Goal: Task Accomplishment & Management: Manage account settings

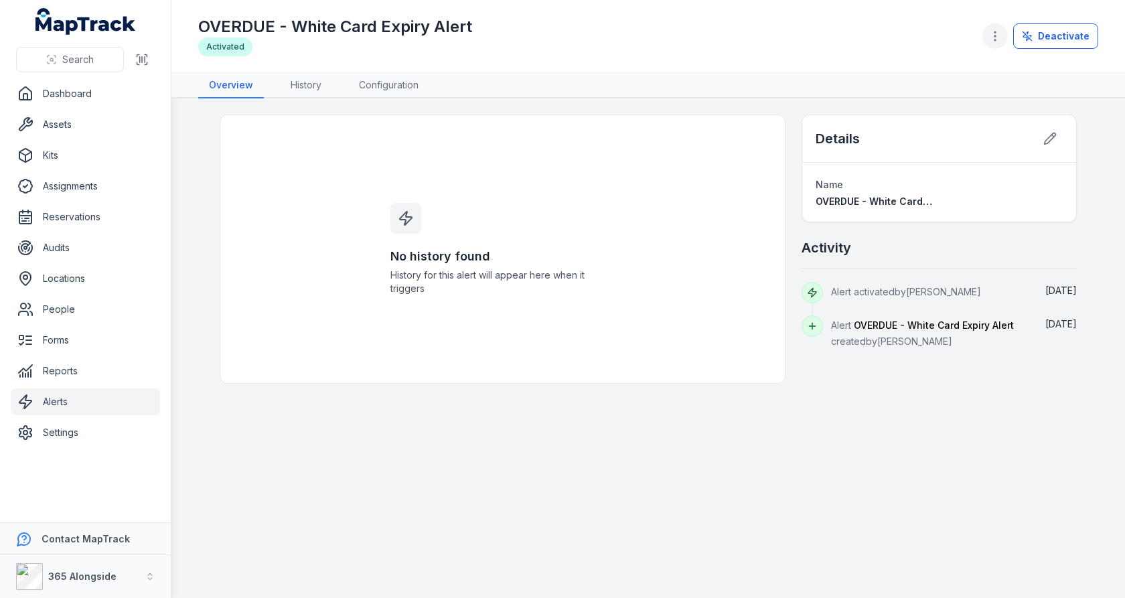
click at [1001, 40] on icon "button" at bounding box center [994, 35] width 13 height 13
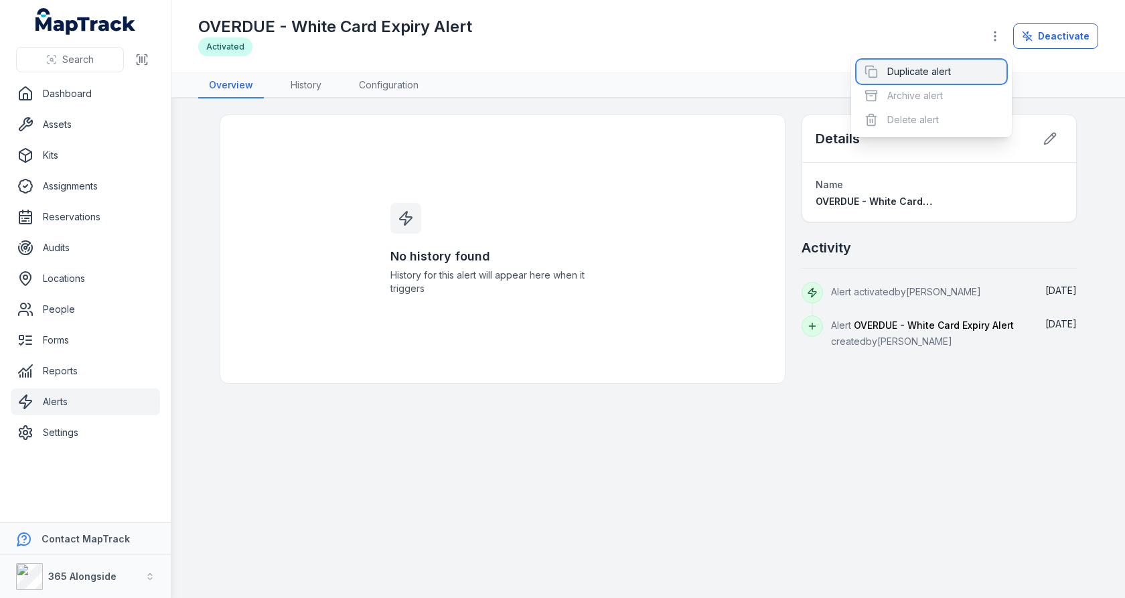
click at [938, 76] on div "Duplicate alert" at bounding box center [931, 72] width 150 height 24
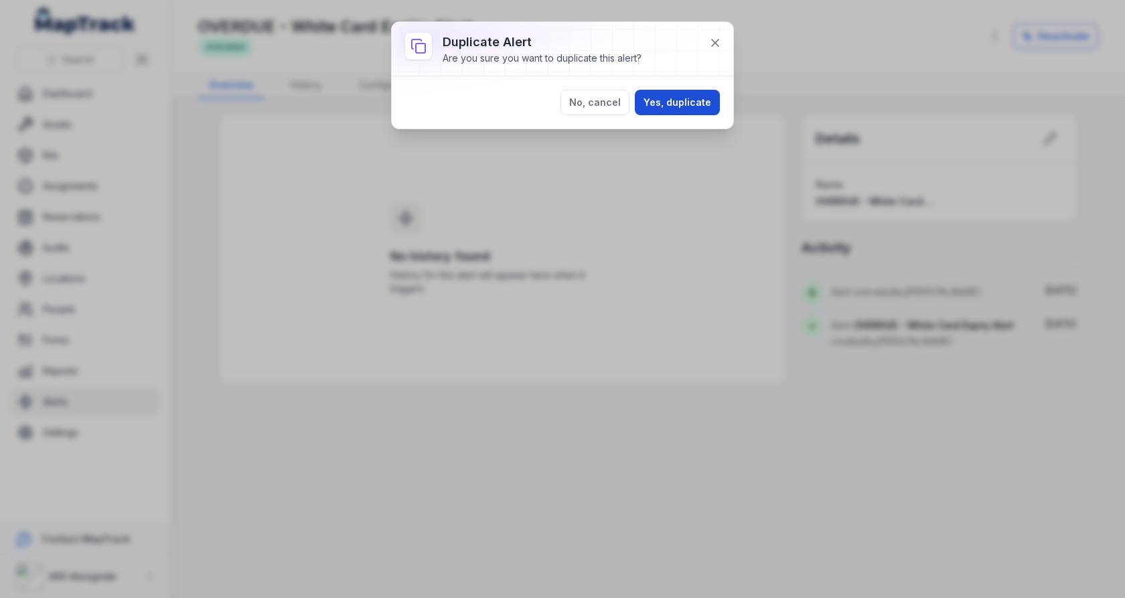
click at [664, 110] on button "Yes, duplicate" at bounding box center [677, 102] width 85 height 25
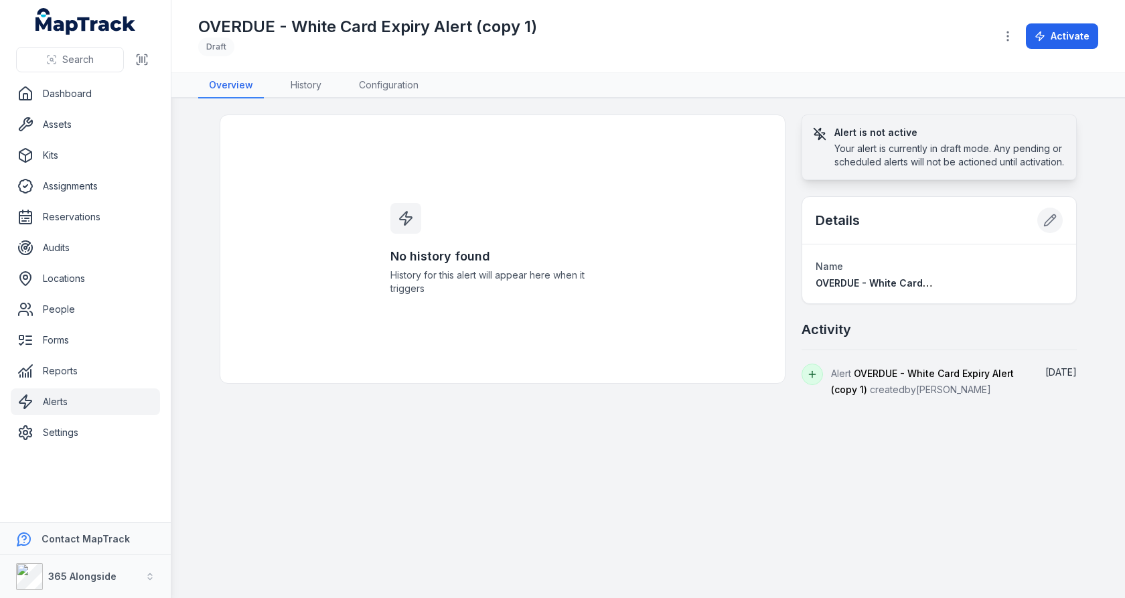
click at [1050, 227] on icon at bounding box center [1049, 220] width 13 height 13
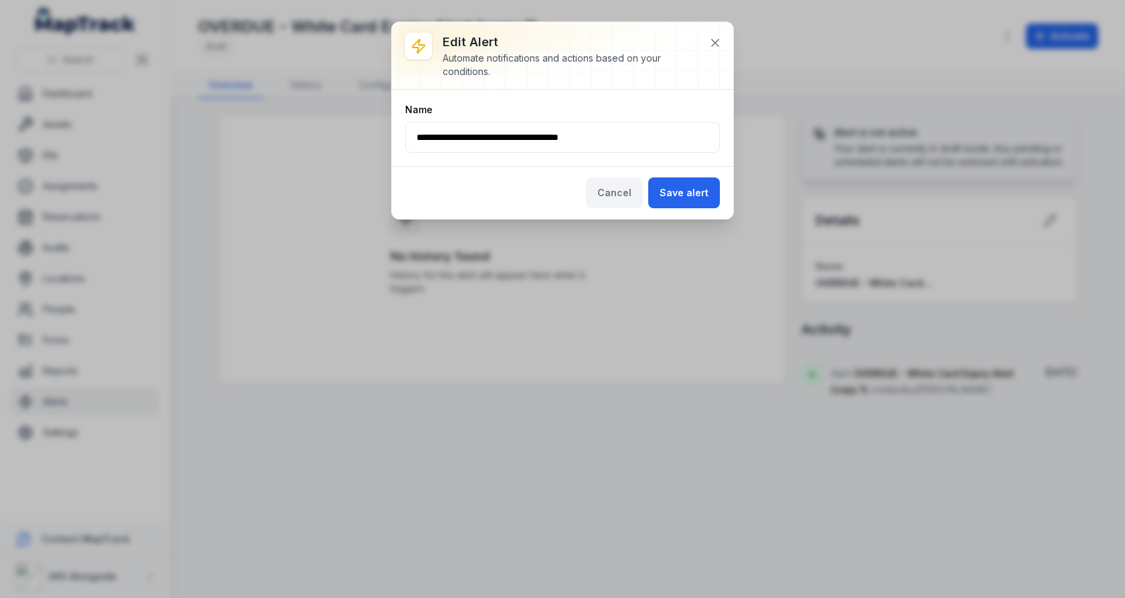
click at [631, 193] on button "Cancel" at bounding box center [614, 192] width 57 height 31
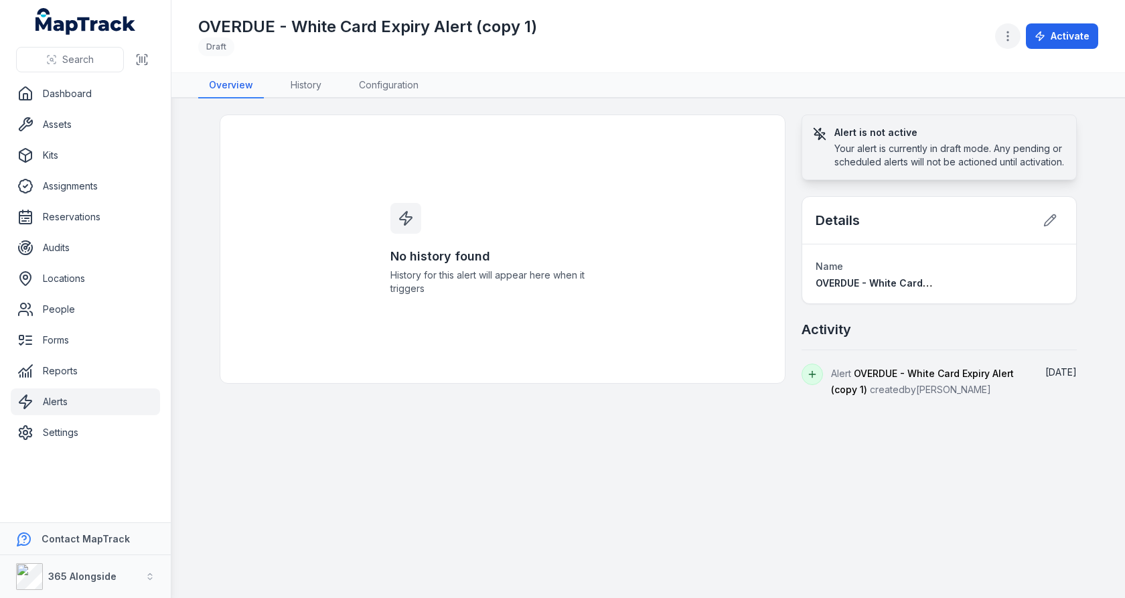
click at [1003, 42] on icon "button" at bounding box center [1007, 35] width 13 height 13
click at [967, 116] on div "Delete alert" at bounding box center [942, 120] width 150 height 24
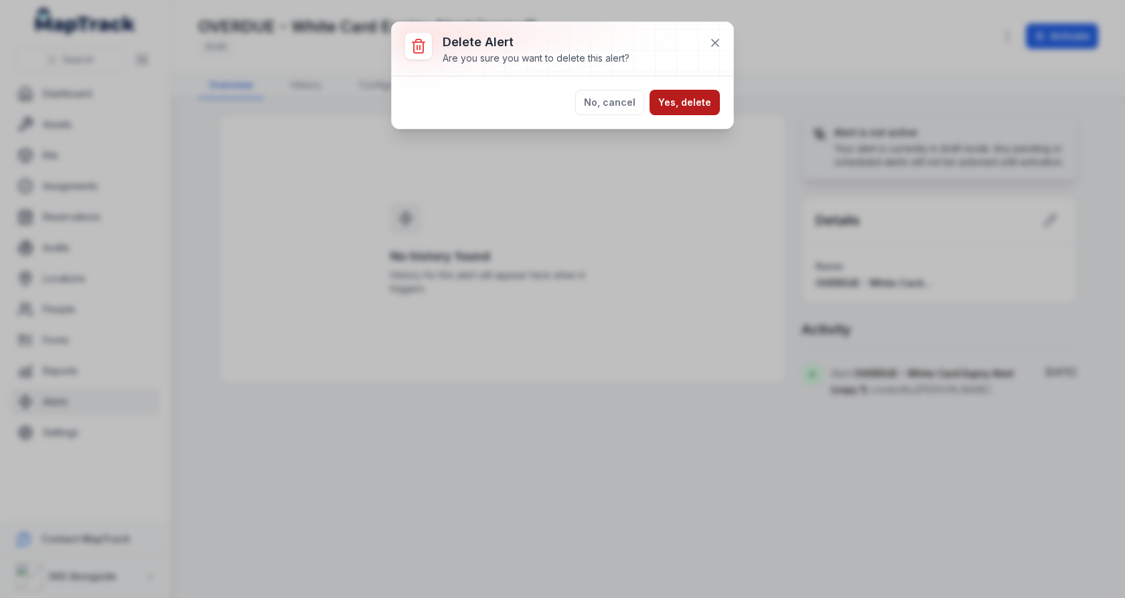
click at [663, 98] on button "Yes, delete" at bounding box center [684, 102] width 70 height 25
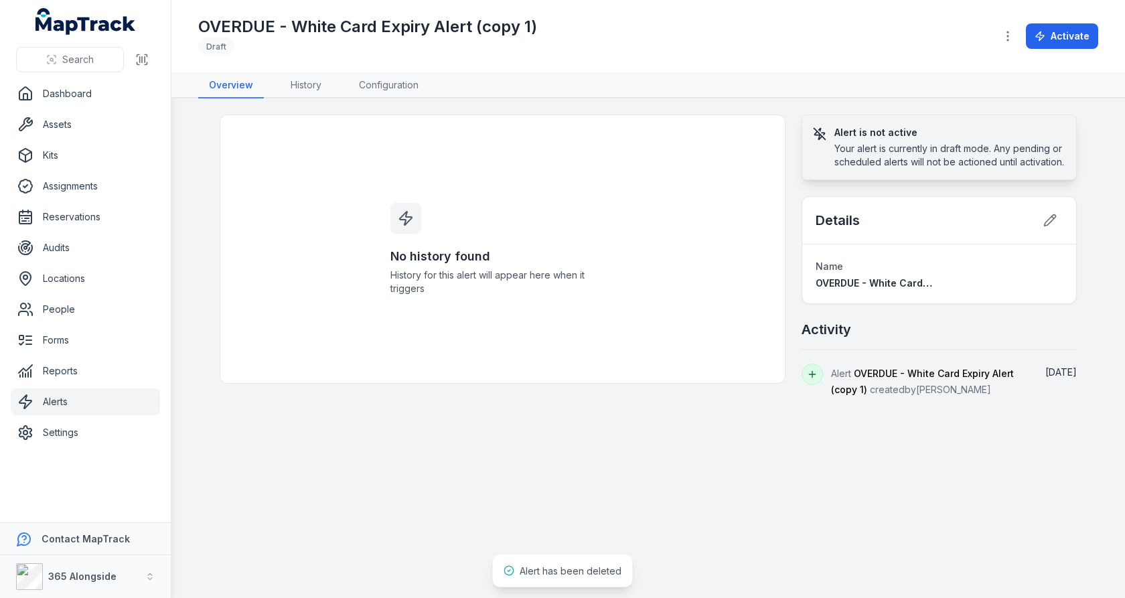
click at [299, 258] on div "No history found History for this alert will appear here when it triggers" at bounding box center [503, 248] width 566 height 269
